Goal: Information Seeking & Learning: Learn about a topic

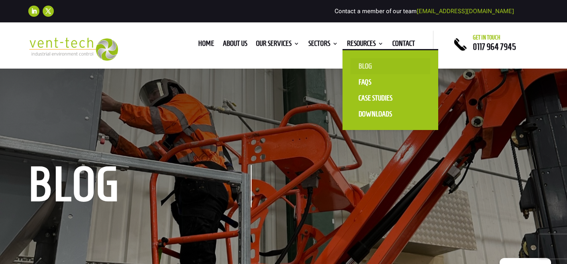
click at [360, 67] on link "Blog" at bounding box center [390, 66] width 80 height 16
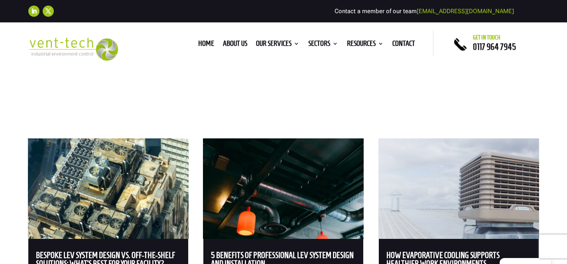
scroll to position [336, 0]
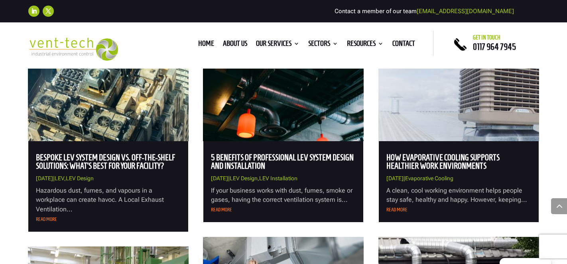
click at [234, 162] on link "5 Benefits of Professional LEV System Design and Installation" at bounding box center [282, 162] width 143 height 18
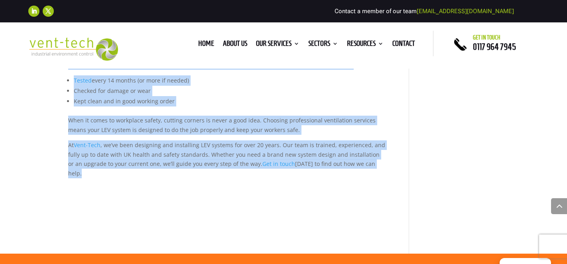
scroll to position [839, 0]
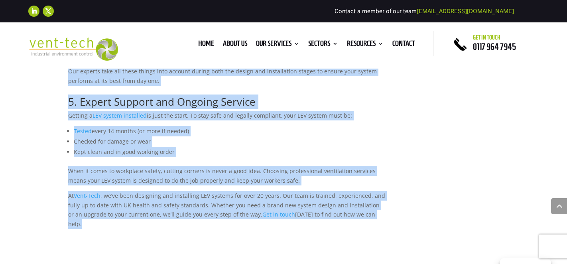
drag, startPoint x: 68, startPoint y: 94, endPoint x: 372, endPoint y: 211, distance: 325.8
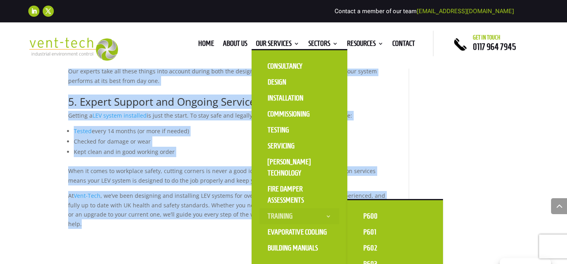
click at [280, 218] on link "Training" at bounding box center [299, 216] width 80 height 16
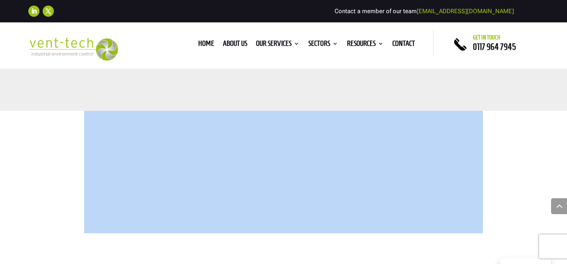
scroll to position [485, 0]
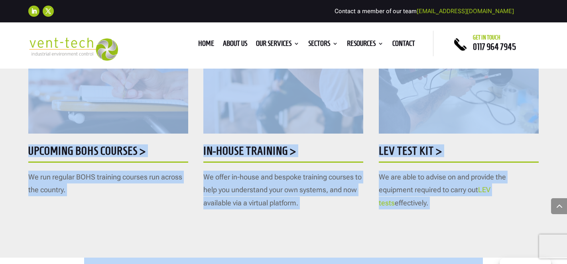
drag, startPoint x: 31, startPoint y: 163, endPoint x: 527, endPoint y: 214, distance: 497.9
copy div "LEV Training Courses Talk to us about LEV Training and Courses Upcoming BOHS co…"
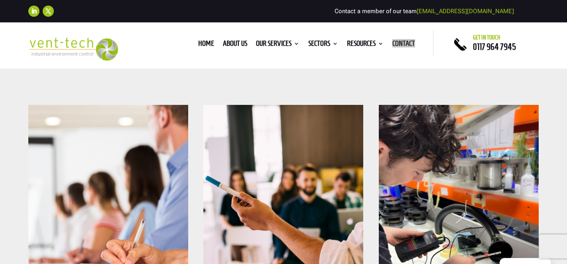
scroll to position [308, 0]
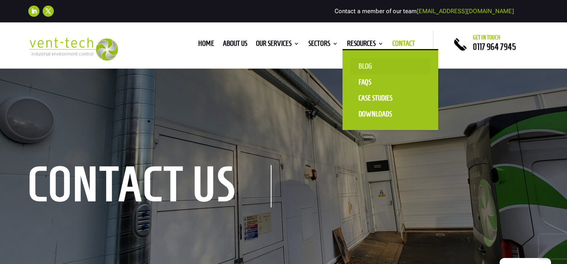
click at [363, 65] on link "Blog" at bounding box center [390, 66] width 80 height 16
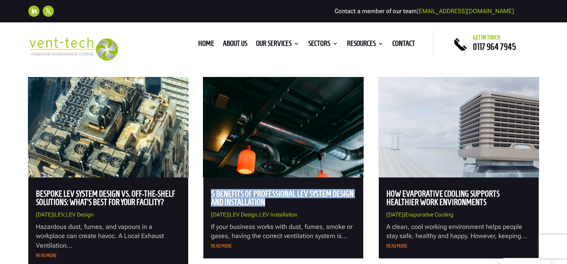
scroll to position [313, 0]
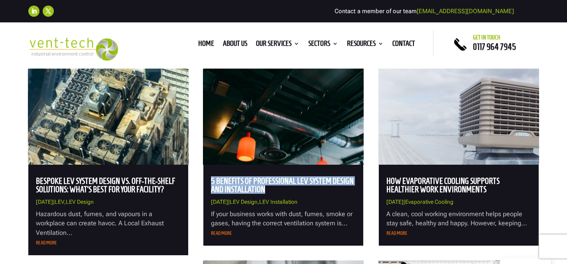
click at [293, 133] on img at bounding box center [283, 114] width 161 height 100
